Goal: Task Accomplishment & Management: Manage account settings

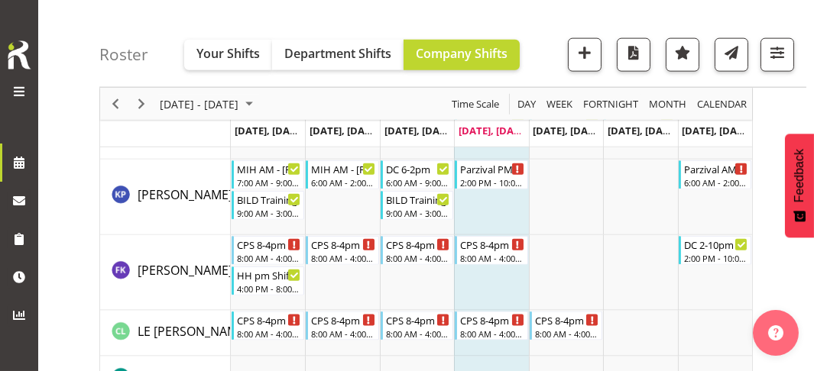
scroll to position [3639, 0]
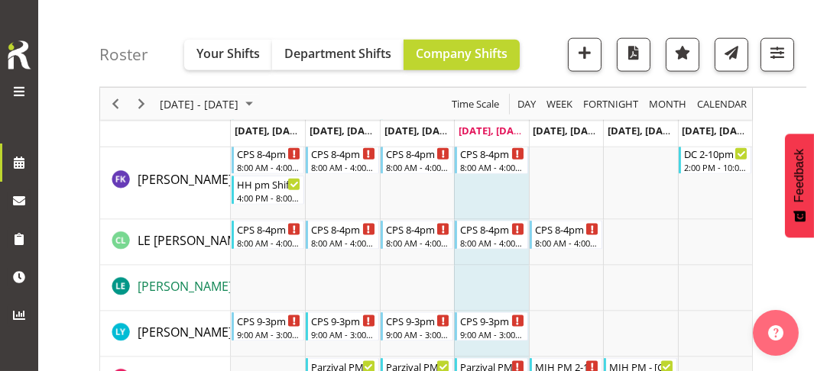
click at [174, 283] on span "LESCH Elias" at bounding box center [185, 286] width 95 height 17
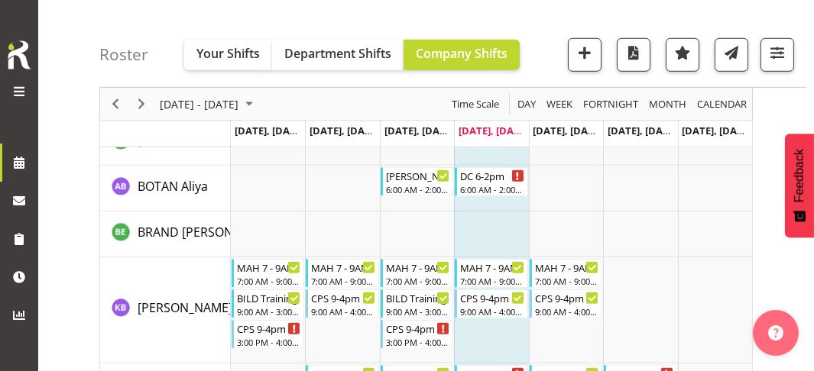
scroll to position [2034, 0]
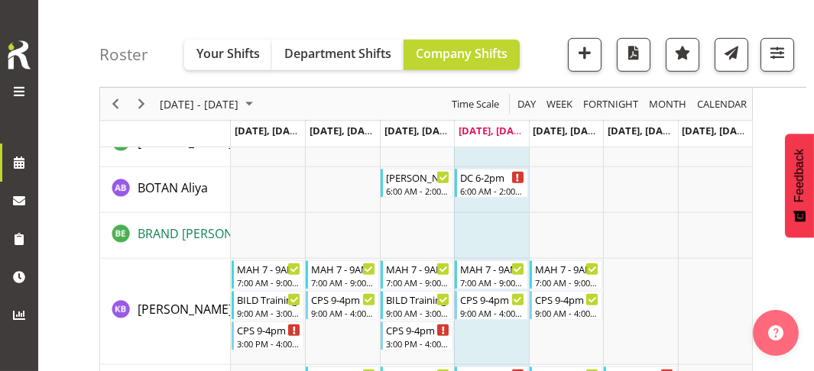
click at [200, 230] on span "BRAND Emilia" at bounding box center [207, 233] width 139 height 17
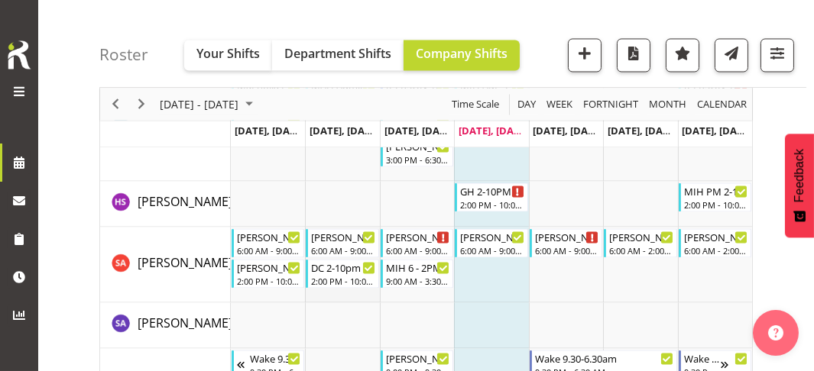
scroll to position [5550, 0]
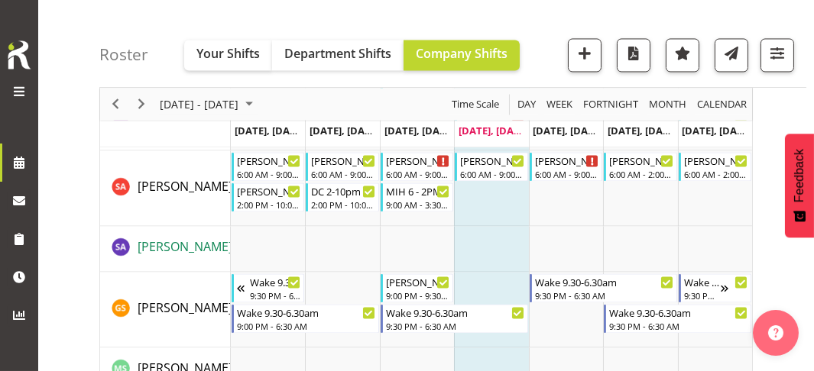
click at [201, 245] on span "SIEBERT Anouk" at bounding box center [185, 246] width 95 height 17
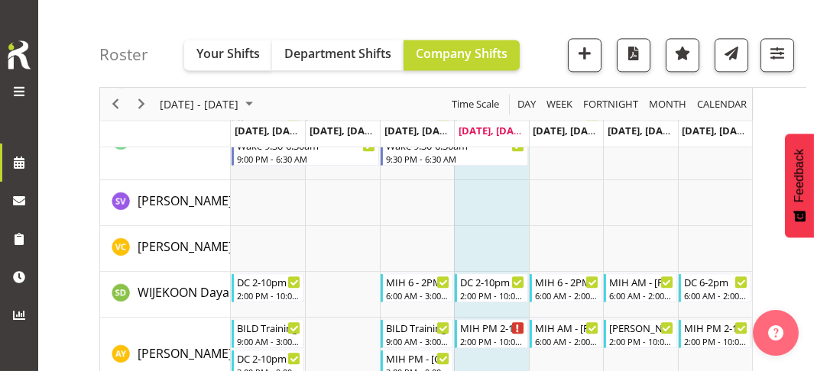
scroll to position [6315, 0]
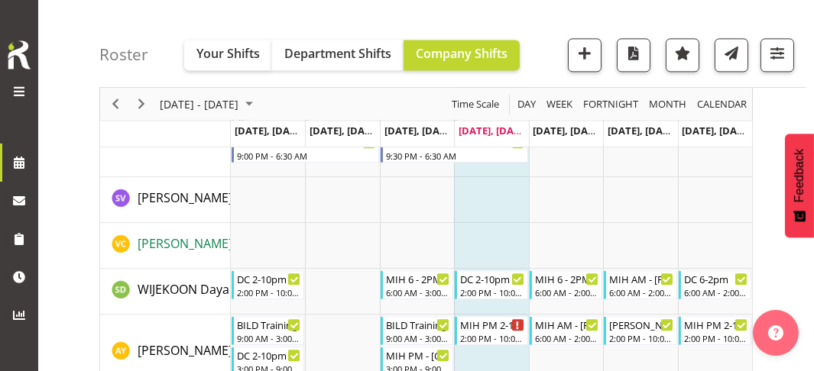
click at [210, 240] on span "VOGLIANO Clara" at bounding box center [185, 243] width 95 height 17
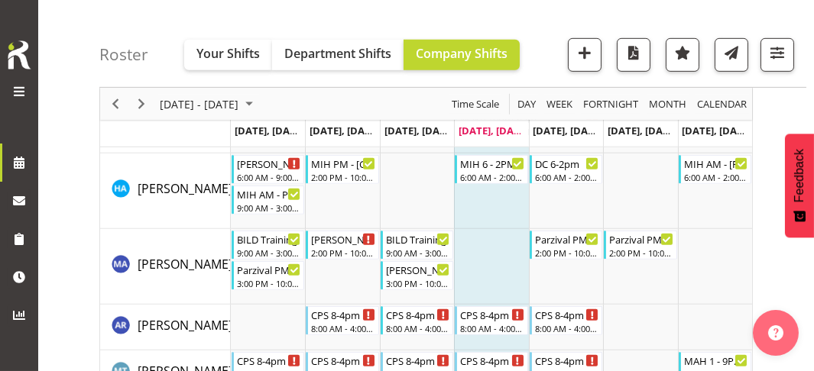
scroll to position [1423, 0]
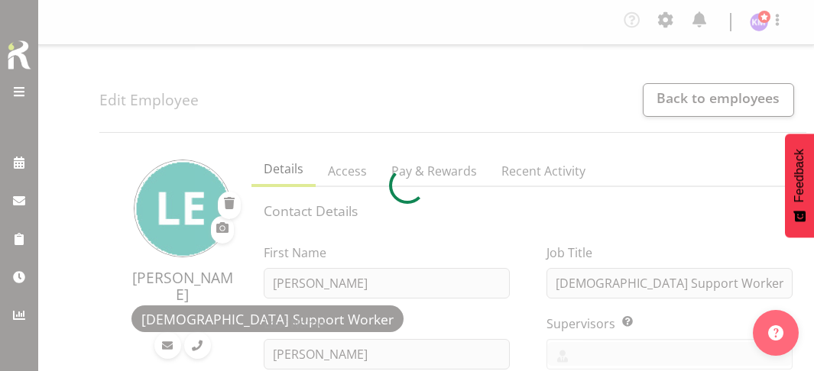
select select "TimelineWeek"
select select
select select "562"
select select "942"
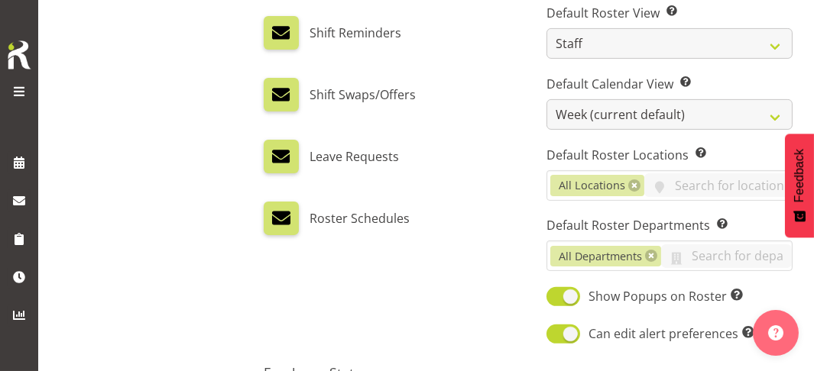
scroll to position [1070, 0]
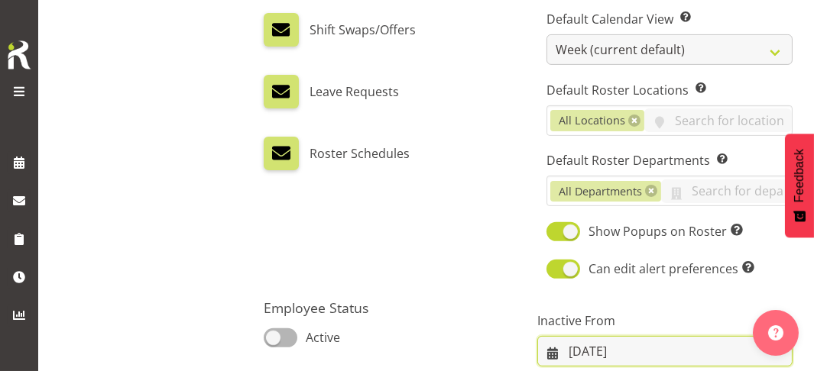
click at [553, 336] on input "03/09/2025" at bounding box center [664, 351] width 255 height 31
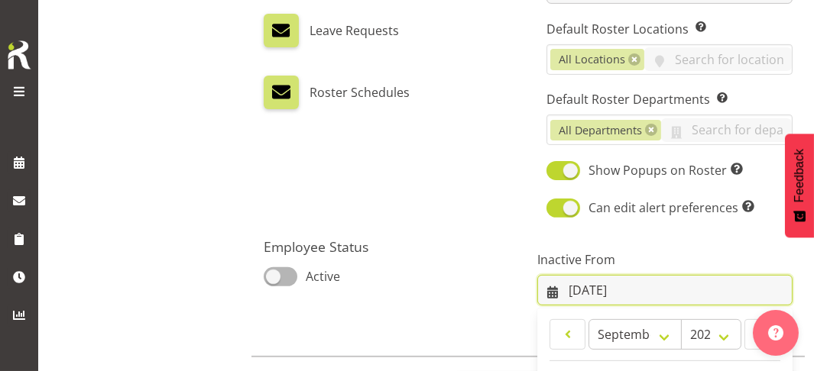
scroll to position [151, 0]
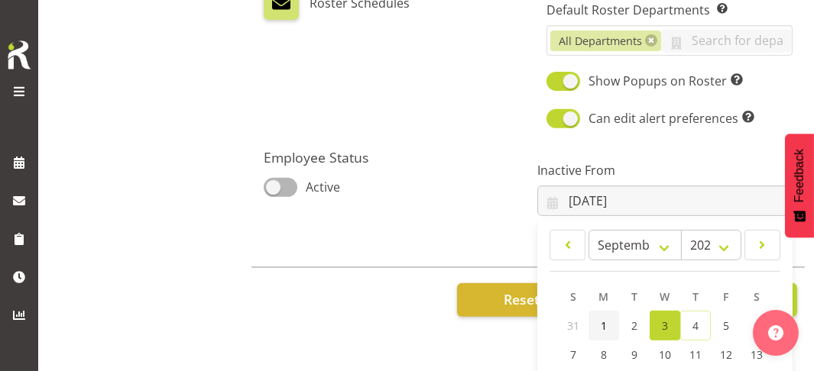
click at [601, 319] on span "1" at bounding box center [604, 326] width 6 height 15
type input "[DATE]"
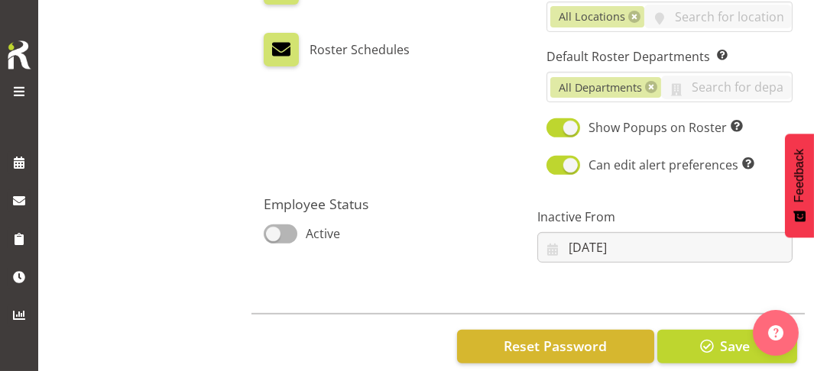
scroll to position [0, 0]
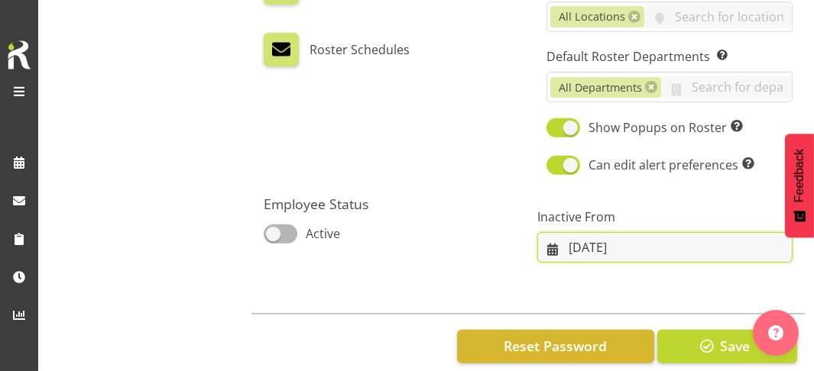
click at [555, 232] on input "[DATE]" at bounding box center [664, 247] width 255 height 31
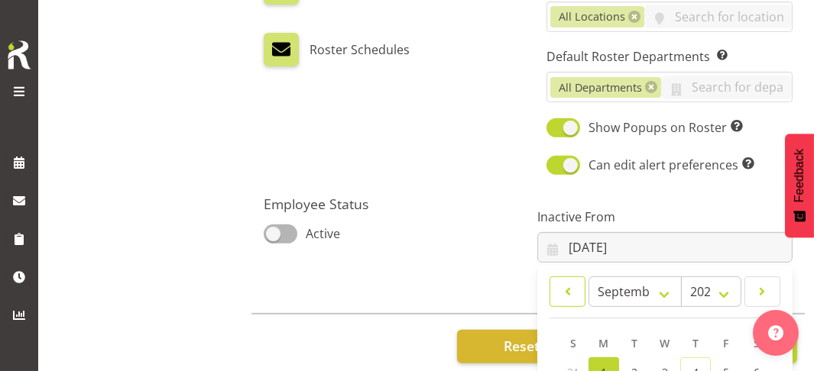
click at [563, 283] on span at bounding box center [568, 292] width 16 height 18
select select "7"
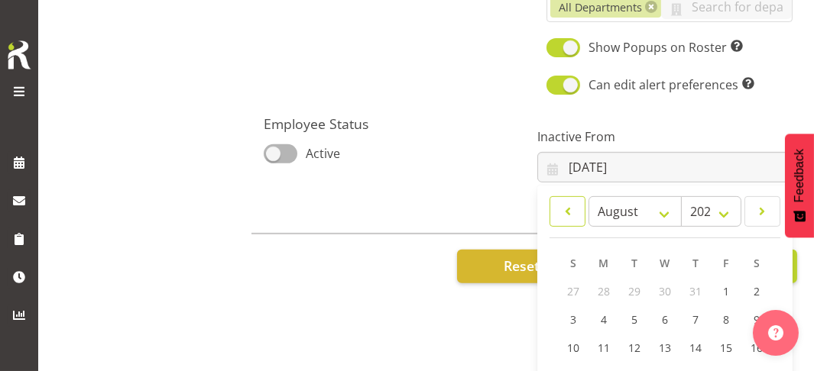
scroll to position [151, 0]
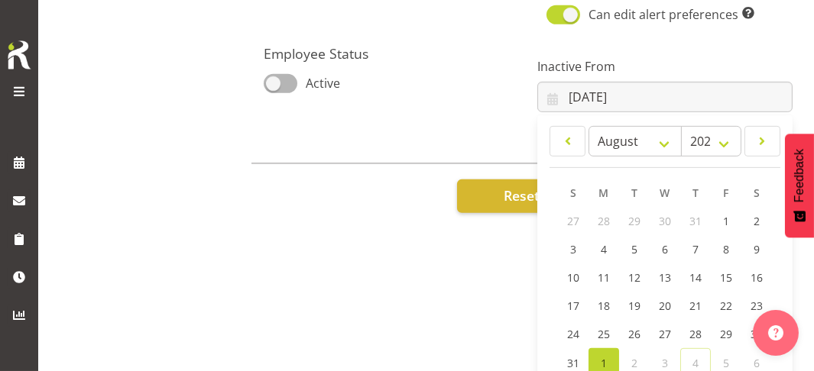
click at [601, 356] on span "1" at bounding box center [604, 363] width 6 height 15
click at [505, 81] on div "Employee Status Active" at bounding box center [392, 79] width 274 height 86
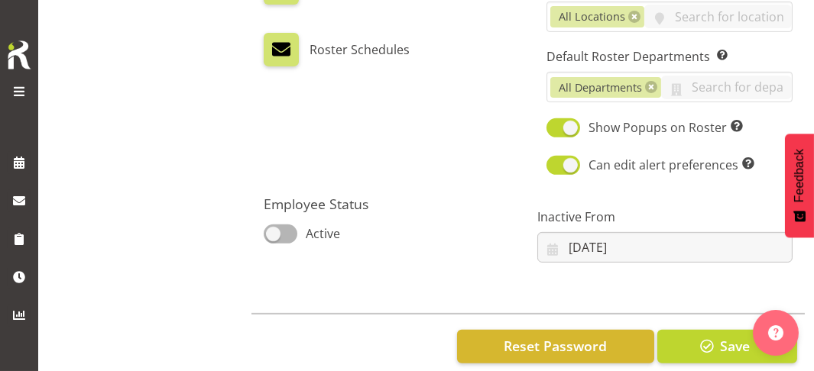
scroll to position [0, 0]
click at [716, 336] on span "button" at bounding box center [707, 346] width 20 height 20
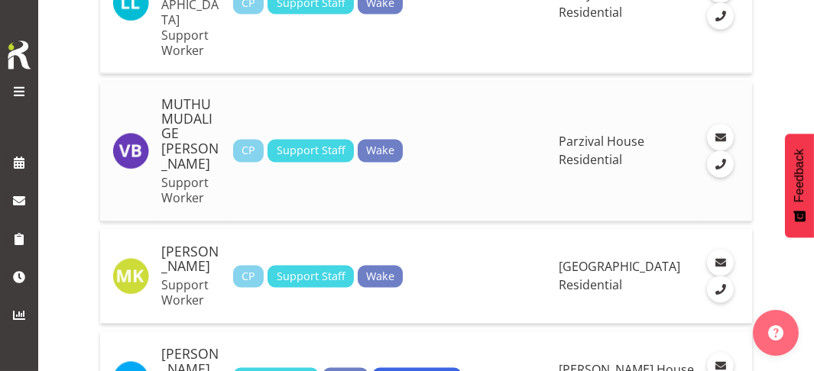
scroll to position [5121, 0]
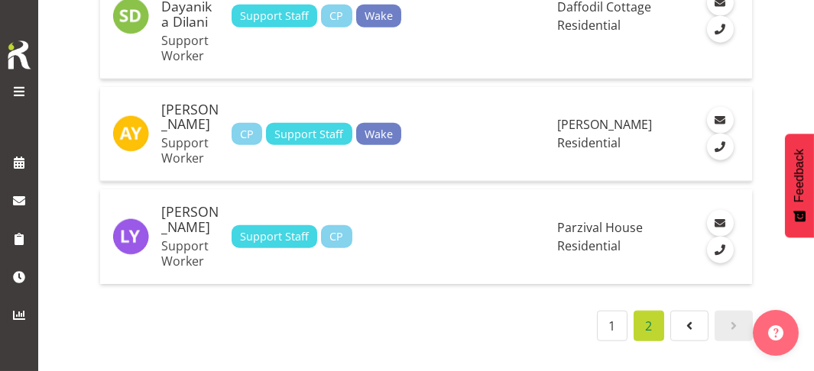
scroll to position [3164, 0]
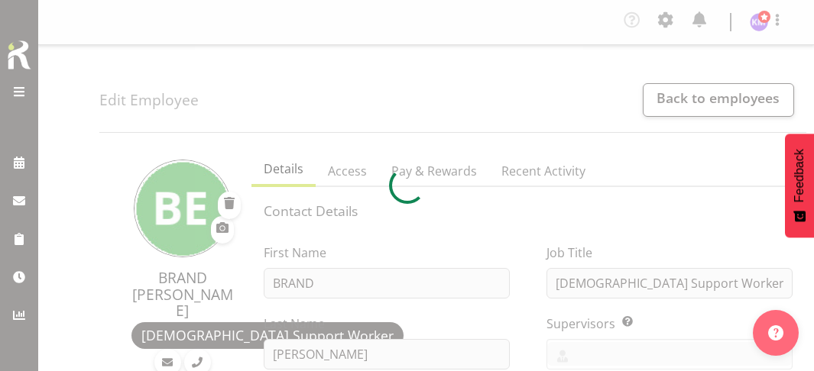
select select "TimelineWeek"
select select "562"
select select "942"
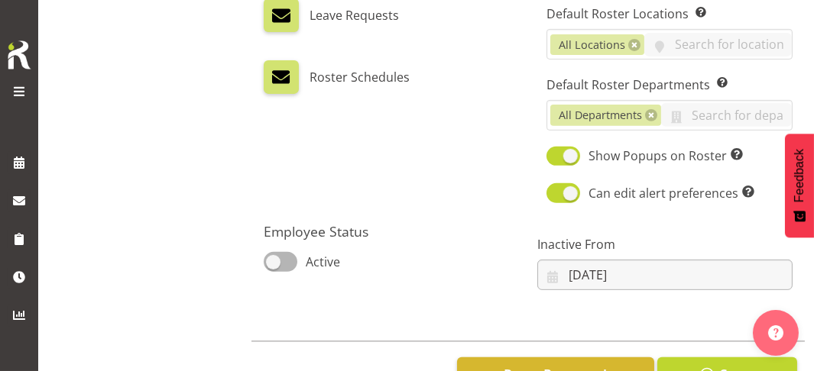
scroll to position [1198, 0]
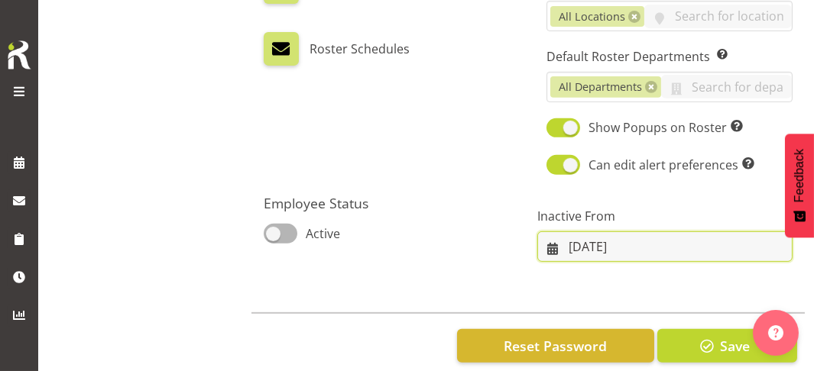
click at [563, 232] on input "[DATE]" at bounding box center [664, 247] width 255 height 31
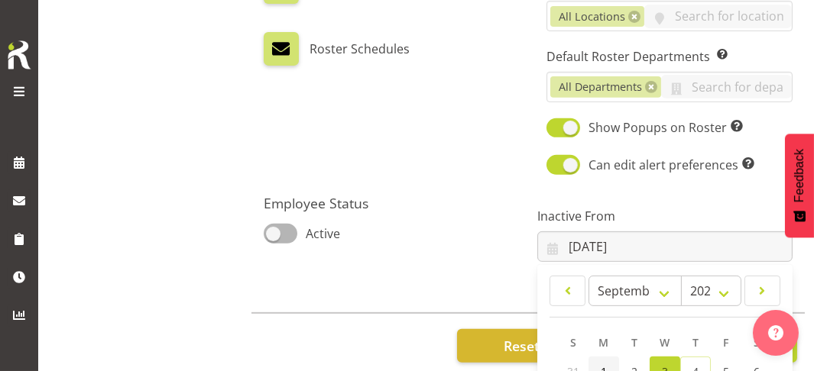
click at [601, 365] on span "1" at bounding box center [604, 372] width 6 height 15
type input "01/09/2025"
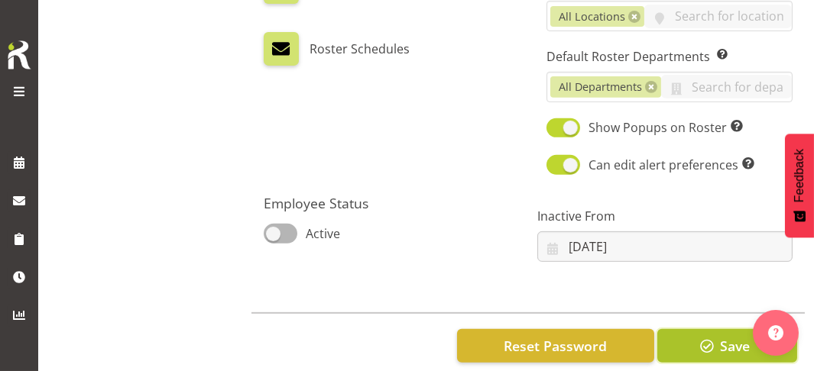
click at [696, 329] on button "Save" at bounding box center [727, 346] width 140 height 34
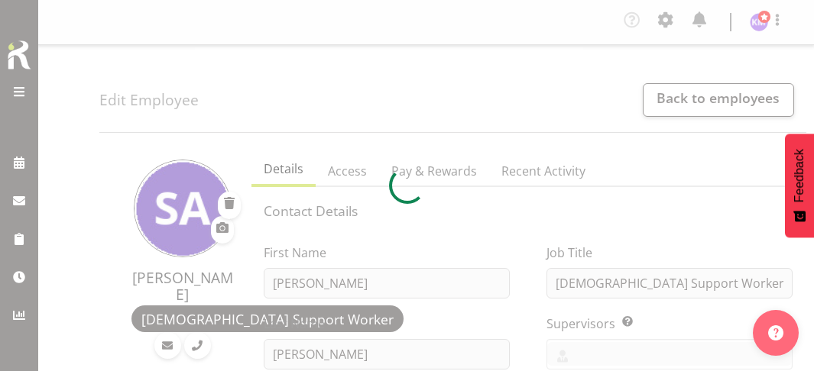
select select "TimelineWeek"
select select
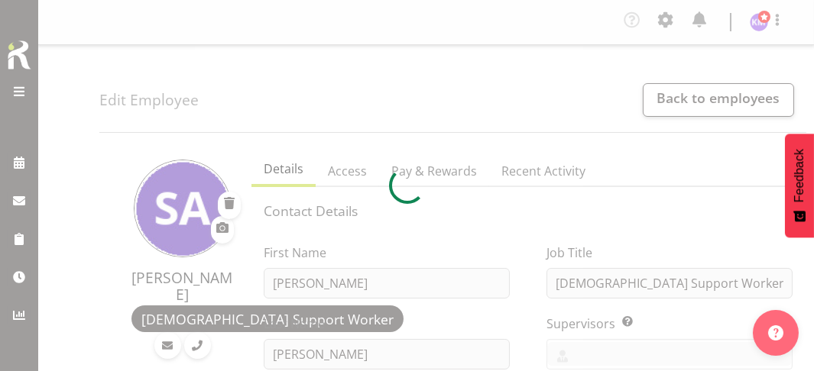
select select "562"
select select "939"
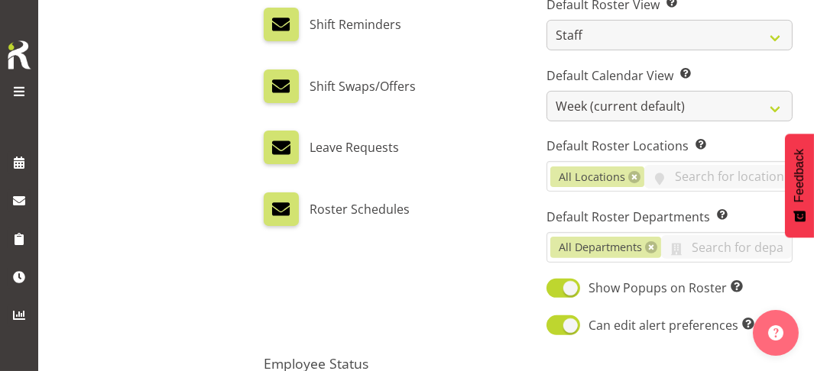
scroll to position [1198, 0]
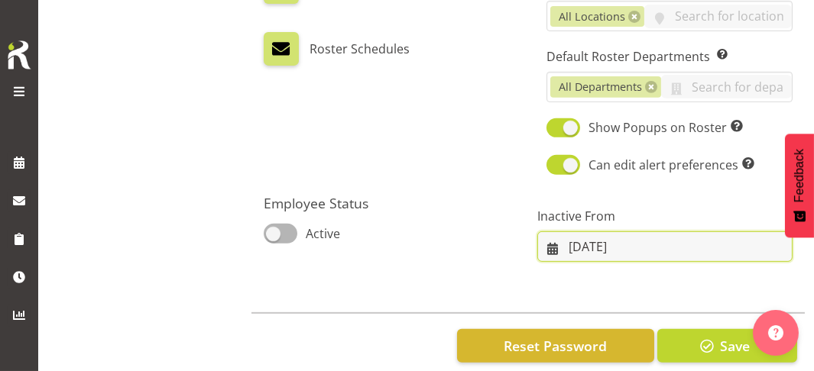
click at [553, 232] on input "[DATE]" at bounding box center [664, 247] width 255 height 31
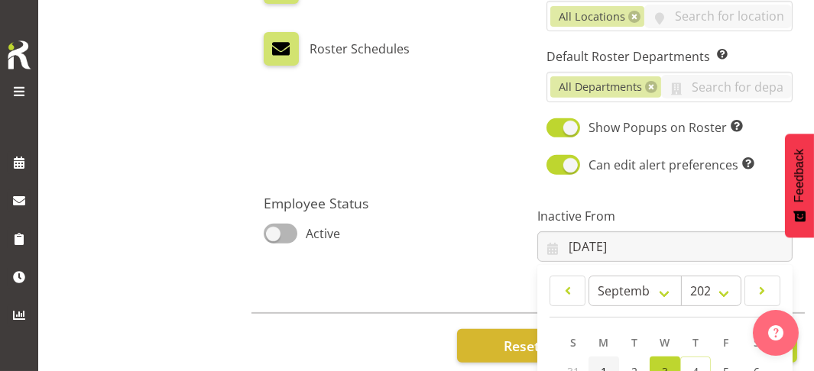
click at [601, 365] on span "1" at bounding box center [604, 372] width 6 height 15
type input "[DATE]"
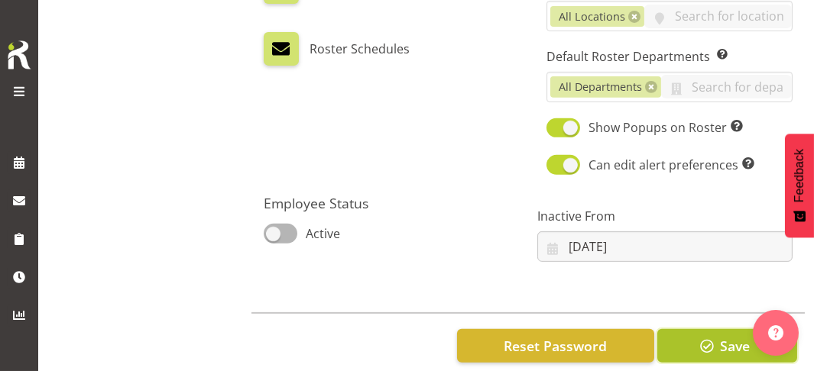
click at [708, 336] on span "button" at bounding box center [707, 346] width 20 height 20
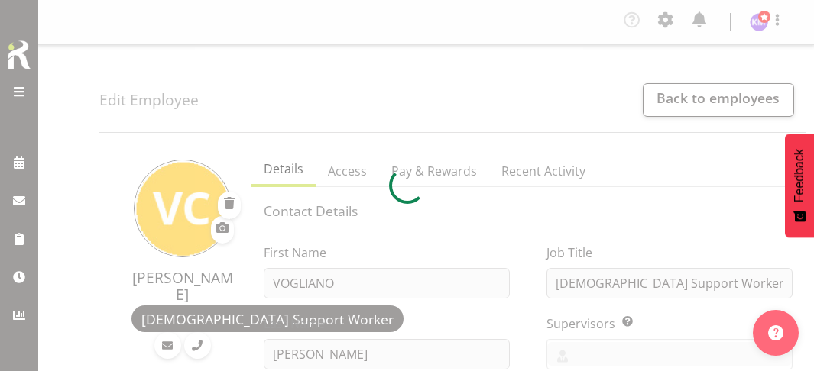
select select "TimelineWeek"
select select
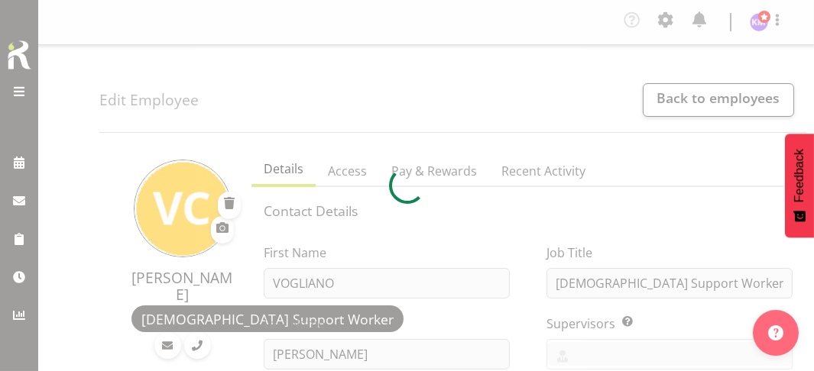
select select "562"
select select "938"
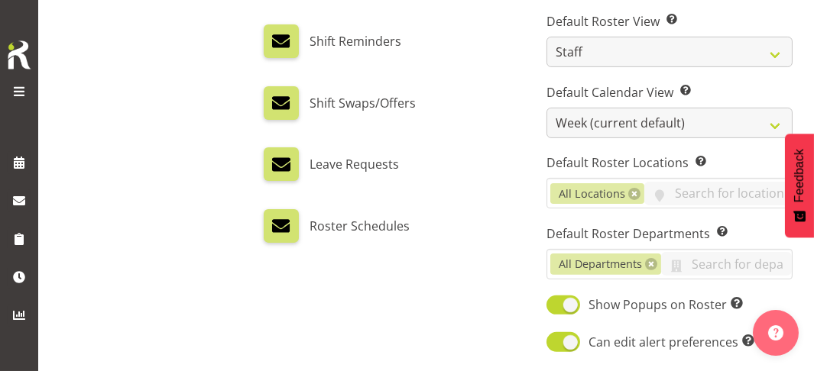
scroll to position [1198, 0]
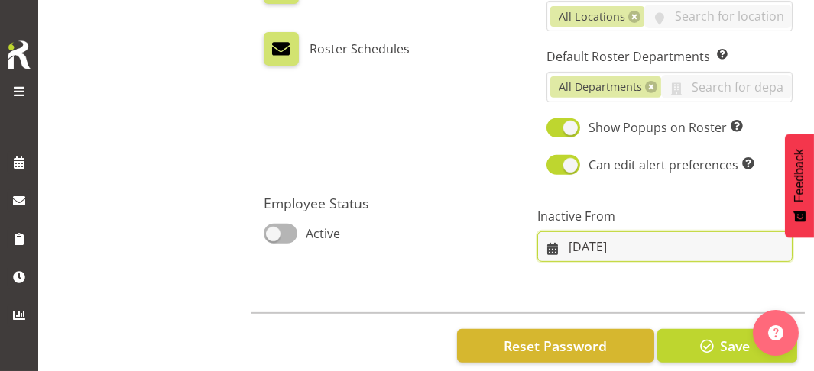
drag, startPoint x: 556, startPoint y: 216, endPoint x: 568, endPoint y: 225, distance: 14.8
click at [556, 232] on input "03/09/2025" at bounding box center [664, 247] width 255 height 31
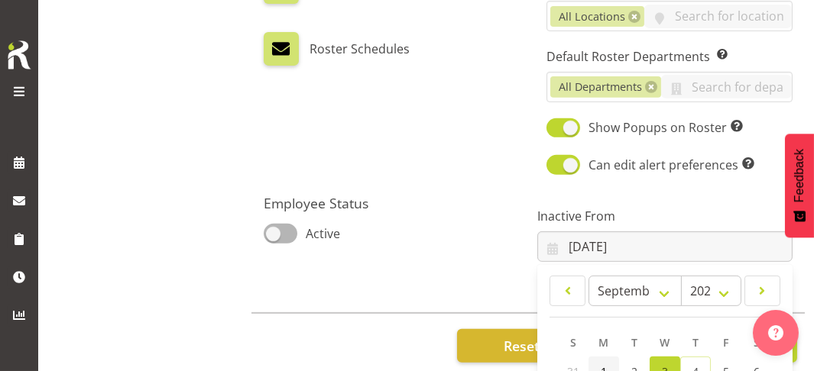
click at [601, 365] on span "1" at bounding box center [604, 372] width 6 height 15
type input "01/09/2025"
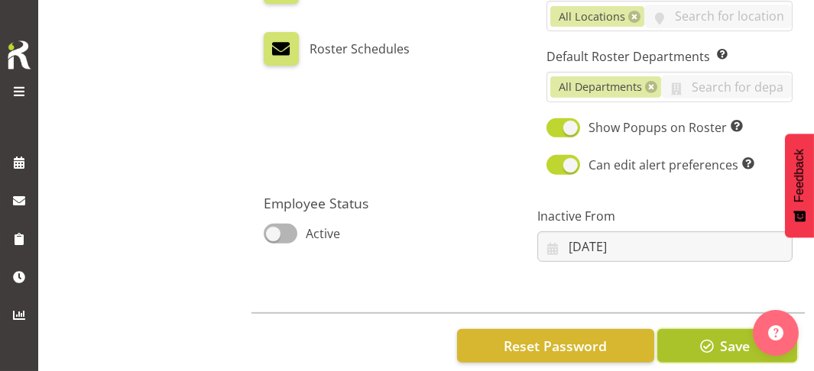
click at [686, 329] on button "Save" at bounding box center [727, 346] width 140 height 34
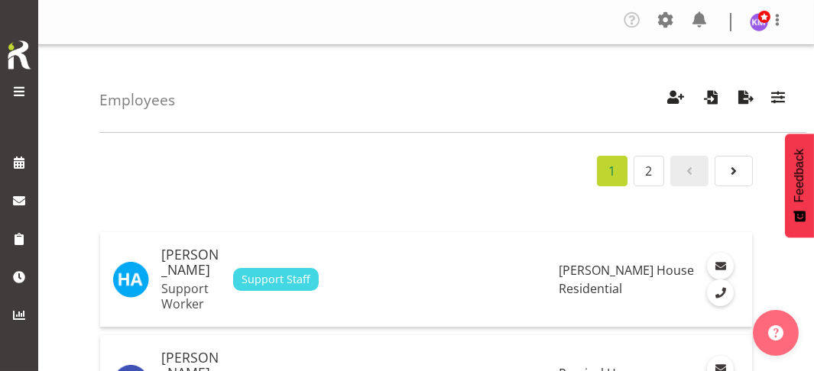
scroll to position [76, 0]
